Goal: Task Accomplishment & Management: Use online tool/utility

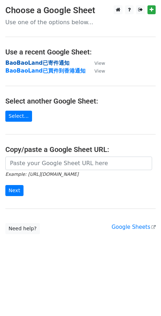
click at [51, 62] on strong "BaoBaoLand已寄件通知" at bounding box center [37, 63] width 64 height 6
click at [55, 61] on strong "BaoBaoLand已寄件通知" at bounding box center [37, 63] width 64 height 6
click at [59, 63] on strong "BaoBaoLand已寄件通知" at bounding box center [37, 63] width 64 height 6
click at [58, 62] on strong "BaoBaoLand已寄件通知" at bounding box center [37, 63] width 64 height 6
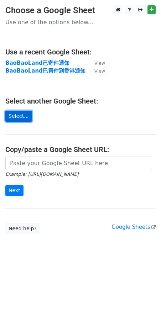
click at [21, 117] on link "Select..." at bounding box center [18, 116] width 27 height 11
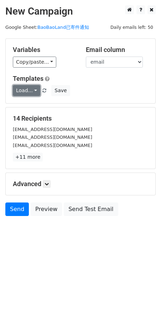
click at [34, 90] on link "Load..." at bounding box center [26, 90] width 27 height 11
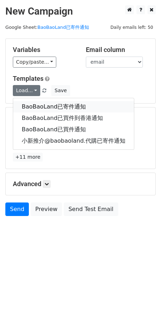
click at [43, 108] on link "BaoBaoLand已寄件通知" at bounding box center [73, 106] width 121 height 11
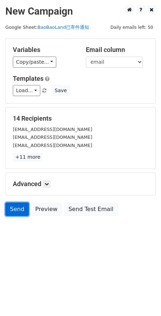
click at [13, 210] on link "Send" at bounding box center [17, 210] width 24 height 14
